Goal: Task Accomplishment & Management: Manage account settings

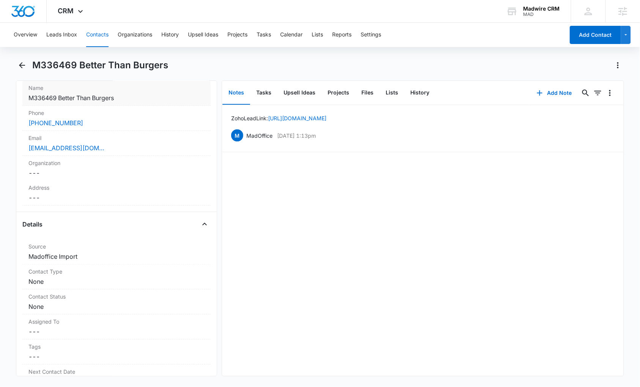
scroll to position [152, 0]
click at [96, 254] on dd "Cancel Save Changes Madoffice Import" at bounding box center [116, 254] width 176 height 9
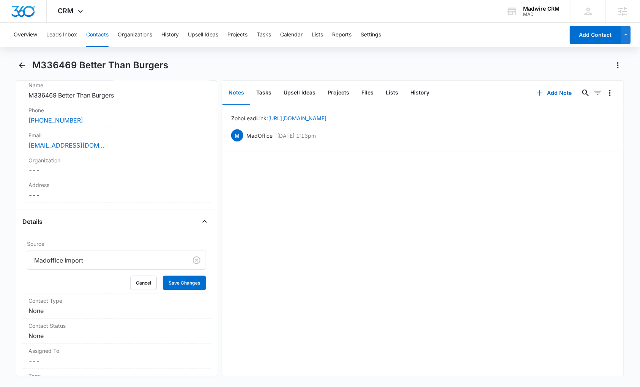
click at [98, 264] on div at bounding box center [106, 260] width 144 height 11
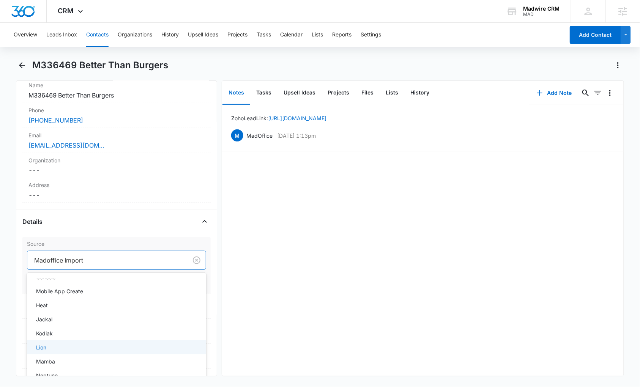
click at [114, 345] on div "Lion" at bounding box center [116, 348] width 160 height 8
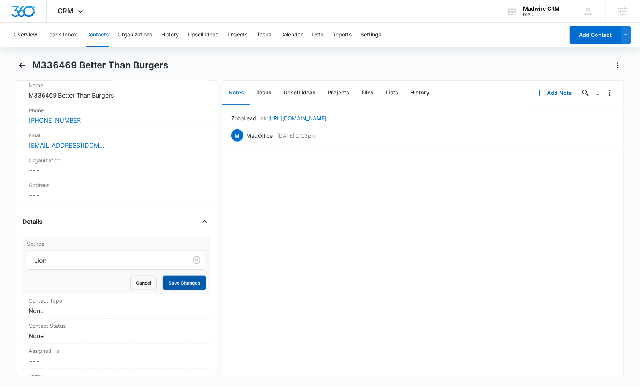
click at [184, 279] on button "Save Changes" at bounding box center [184, 283] width 43 height 14
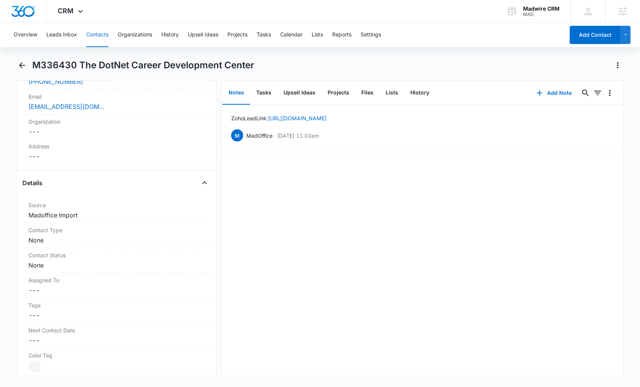
scroll to position [202, 0]
click at [72, 218] on dd "Cancel Save Changes Madoffice Import" at bounding box center [116, 214] width 176 height 9
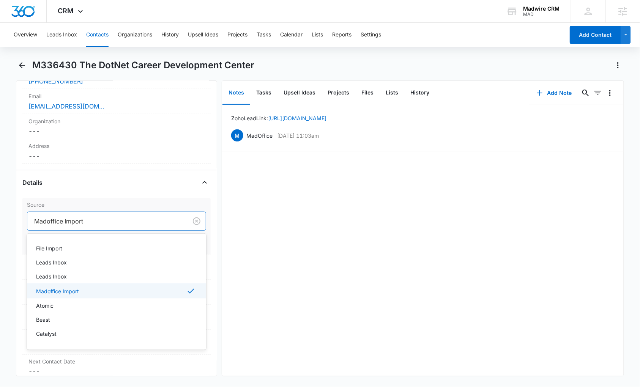
click at [90, 223] on div at bounding box center [106, 221] width 144 height 11
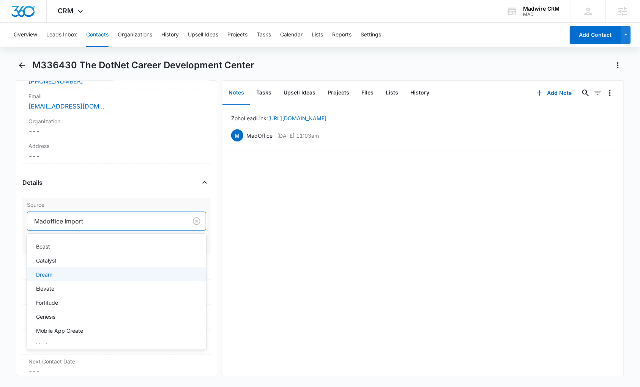
scroll to position [101, 0]
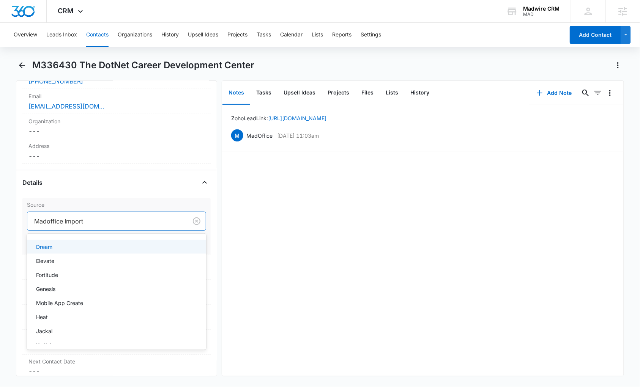
click at [95, 244] on div "Dream" at bounding box center [116, 247] width 179 height 14
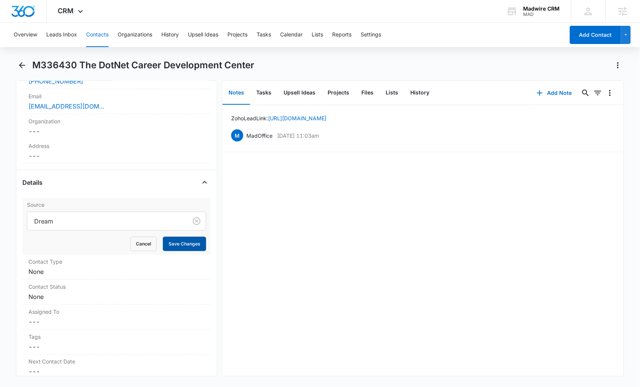
click at [169, 242] on button "Save Changes" at bounding box center [184, 244] width 43 height 14
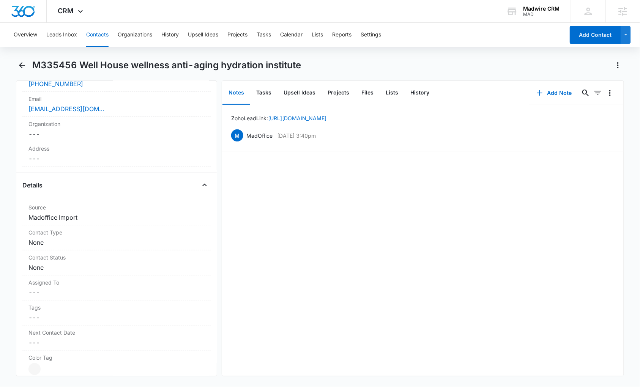
scroll to position [253, 0]
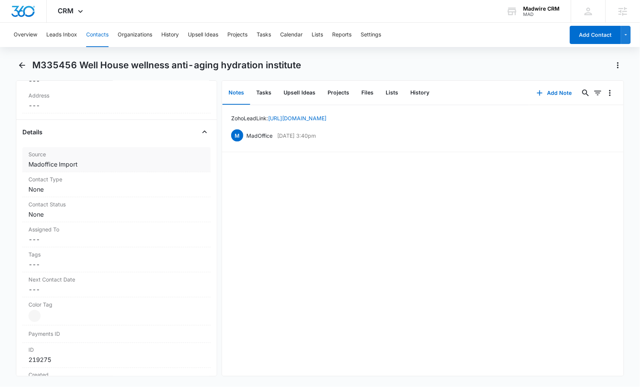
click at [79, 169] on dd "Cancel Save Changes Madoffice Import" at bounding box center [116, 164] width 176 height 9
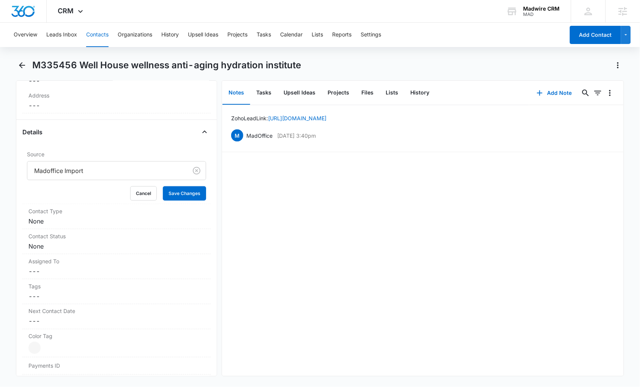
click at [84, 176] on div at bounding box center [106, 171] width 144 height 11
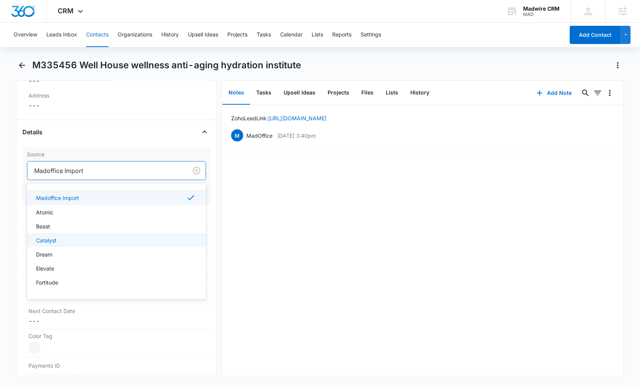
scroll to position [101, 0]
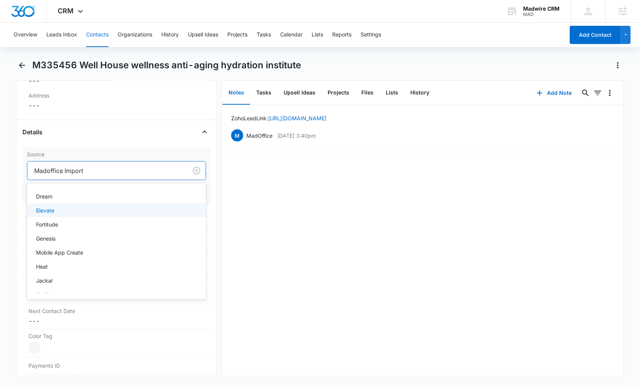
click at [100, 215] on div "Elevate" at bounding box center [116, 211] width 160 height 8
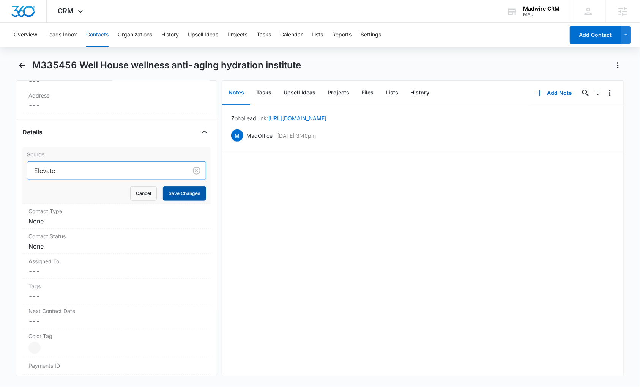
click at [169, 198] on button "Save Changes" at bounding box center [184, 194] width 43 height 14
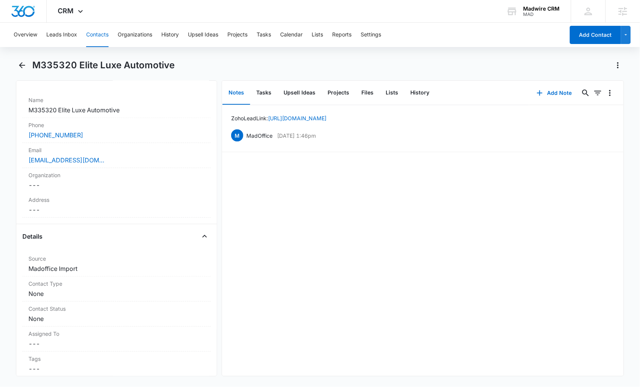
scroll to position [152, 0]
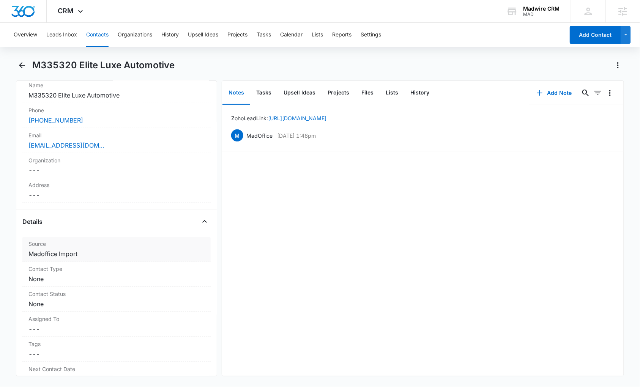
click at [79, 256] on dd "Cancel Save Changes Madoffice Import" at bounding box center [116, 254] width 176 height 9
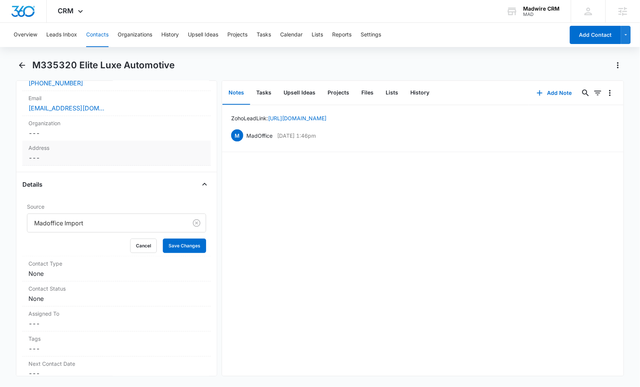
scroll to position [202, 0]
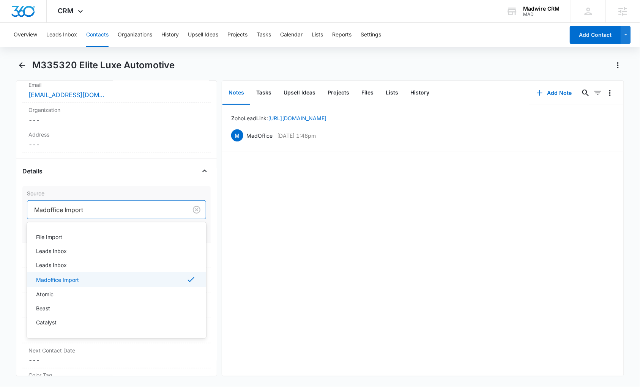
click at [84, 210] on div at bounding box center [106, 210] width 144 height 11
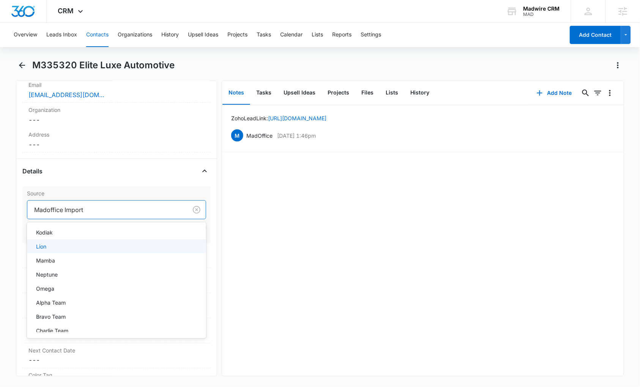
click at [104, 249] on div "Lion" at bounding box center [116, 247] width 160 height 8
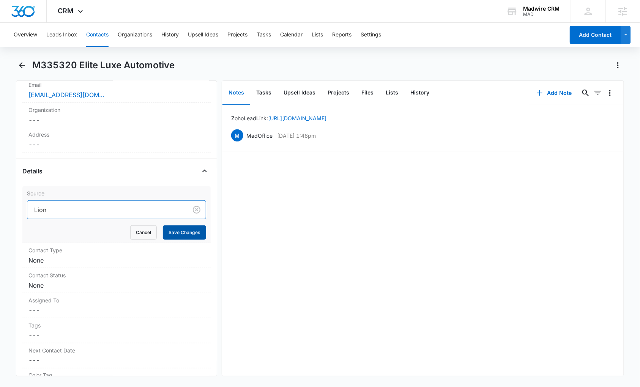
click at [169, 232] on button "Save Changes" at bounding box center [184, 233] width 43 height 14
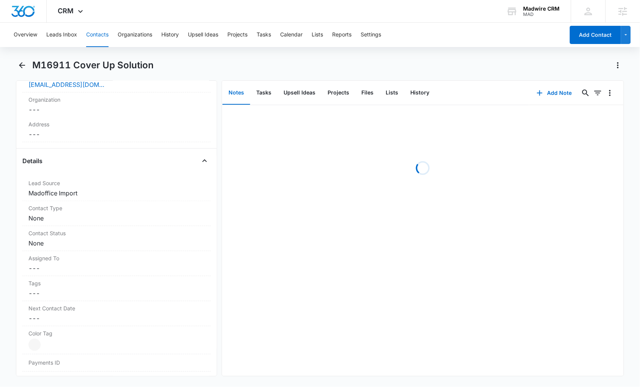
scroll to position [253, 0]
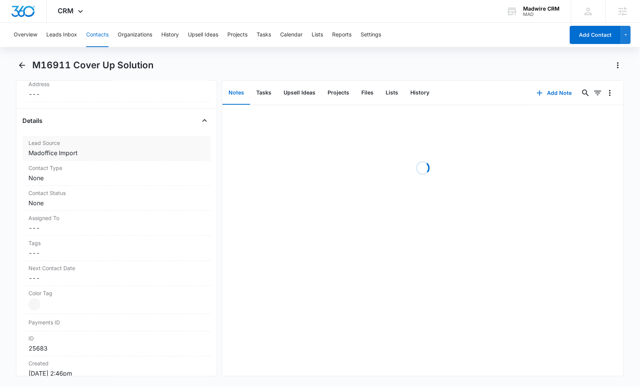
click at [85, 156] on dd "Cancel Save Changes Madoffice Import" at bounding box center [116, 153] width 176 height 9
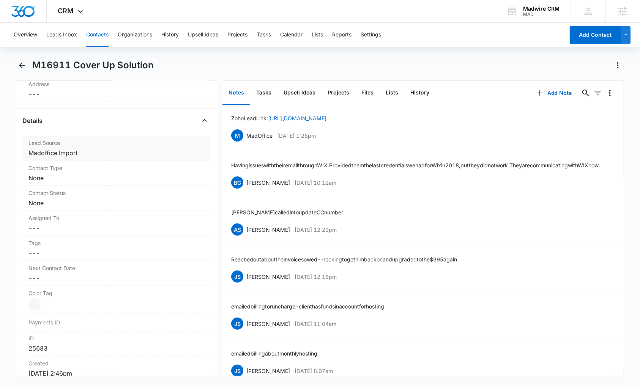
click at [65, 155] on dd "Cancel Save Changes Madoffice Import" at bounding box center [116, 153] width 176 height 9
click at [120, 150] on div "Lead Source Cancel Save Changes Madoffice Import" at bounding box center [116, 148] width 188 height 25
click at [120, 153] on dd "Cancel Save Changes Madoffice Import" at bounding box center [116, 153] width 176 height 9
click at [138, 152] on dd "Cancel Save Changes Madoffice Import" at bounding box center [116, 153] width 176 height 9
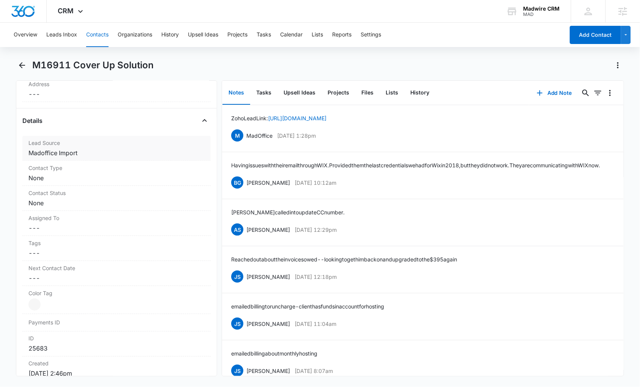
click at [138, 152] on dd "Cancel Save Changes Madoffice Import" at bounding box center [116, 153] width 176 height 9
